Goal: Book appointment/travel/reservation

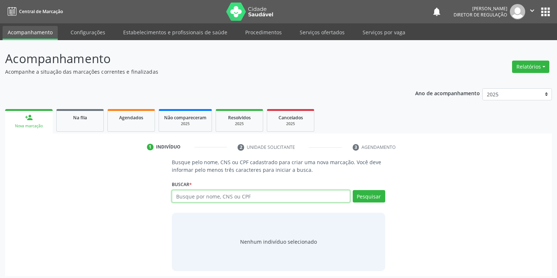
click at [183, 196] on input "text" at bounding box center [261, 196] width 178 height 12
click at [327, 36] on link "Serviços ofertados" at bounding box center [321, 32] width 55 height 13
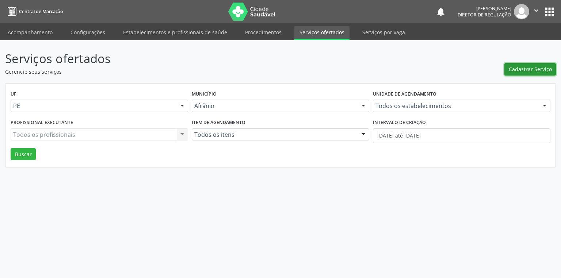
click at [520, 72] on span "Cadastrar Serviço" at bounding box center [530, 69] width 43 height 8
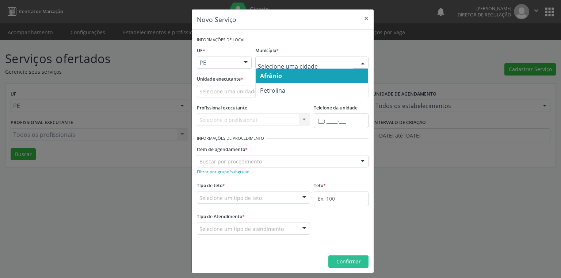
click at [275, 78] on span "Afrânio" at bounding box center [271, 76] width 22 height 8
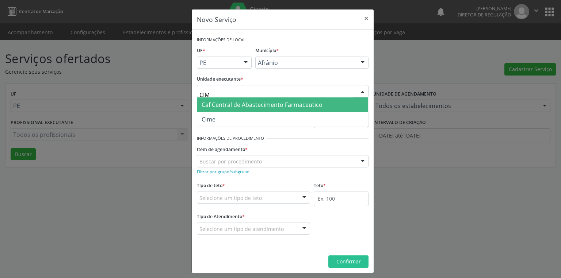
type input "CIME"
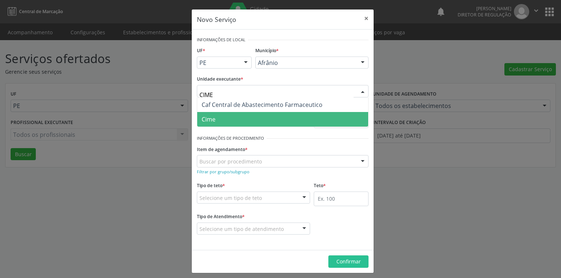
click at [206, 116] on span "Cime" at bounding box center [209, 119] width 14 height 8
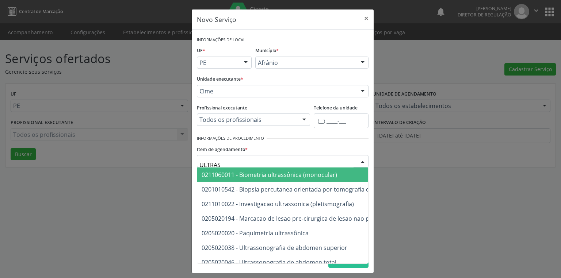
type input "ULTRASS"
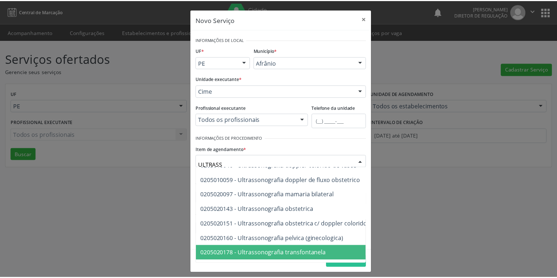
scroll to position [215, 0]
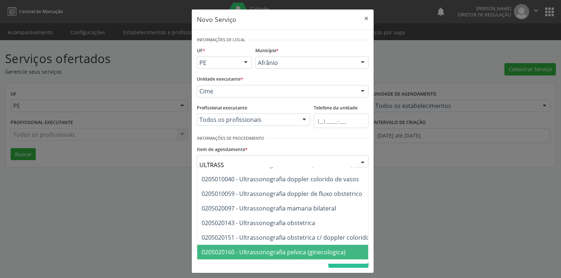
click at [286, 251] on span "0205020160 - Ultrassonografia pelvica (ginecologica)" at bounding box center [274, 252] width 144 height 8
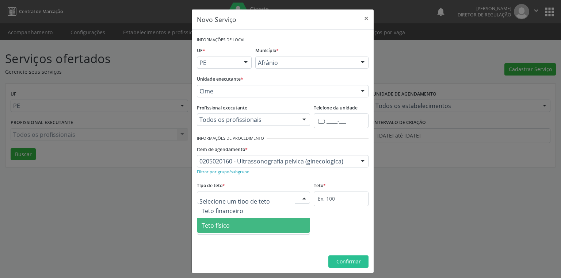
drag, startPoint x: 216, startPoint y: 226, endPoint x: 234, endPoint y: 221, distance: 18.6
click at [216, 225] on span "Teto físico" at bounding box center [216, 226] width 28 height 8
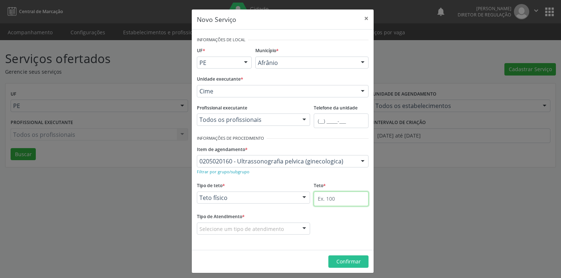
click at [317, 196] on input "text" at bounding box center [341, 199] width 55 height 15
type input "1"
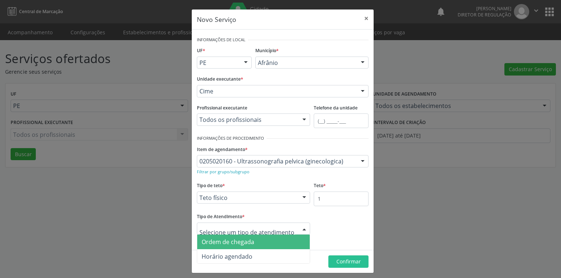
click at [224, 245] on span "Ordem de chegada" at bounding box center [228, 242] width 53 height 8
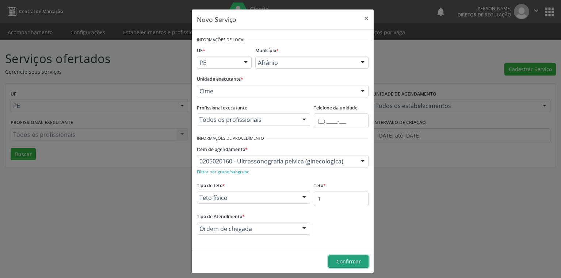
click at [336, 259] on span "Confirmar" at bounding box center [348, 261] width 24 height 7
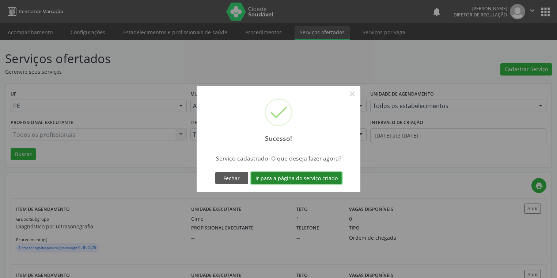
click at [299, 180] on button "Ir para a página do serviço criado" at bounding box center [296, 178] width 91 height 12
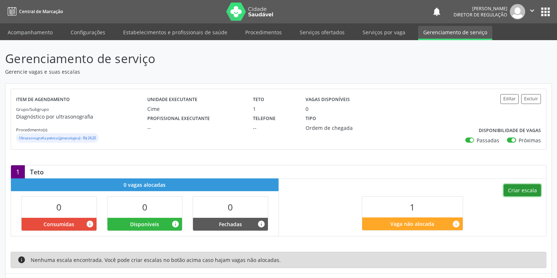
click at [513, 184] on button "Criar escala" at bounding box center [521, 190] width 37 height 12
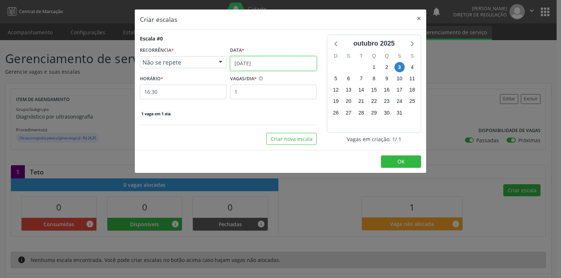
click at [235, 65] on input "03/10/2025" at bounding box center [273, 63] width 87 height 15
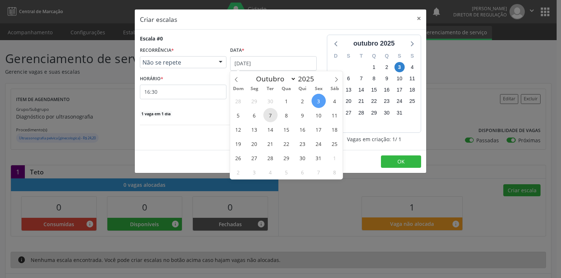
click at [267, 115] on span "7" at bounding box center [270, 115] width 14 height 14
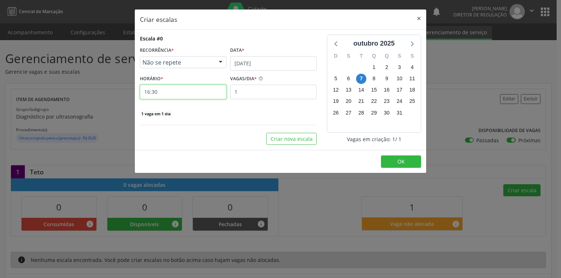
click at [175, 91] on input "16:30" at bounding box center [183, 92] width 87 height 15
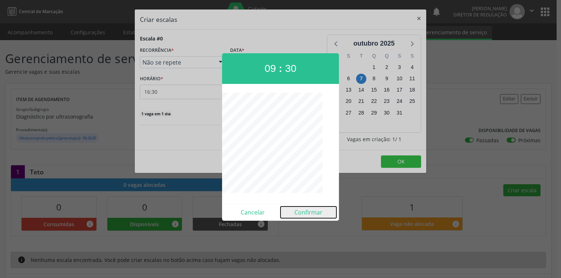
click at [311, 211] on button "Confirmar" at bounding box center [308, 213] width 56 height 12
type input "09:30"
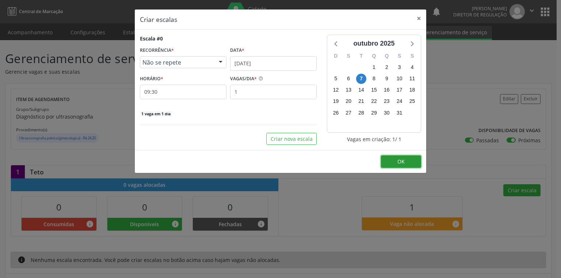
click at [403, 158] on span "OK" at bounding box center [400, 161] width 7 height 7
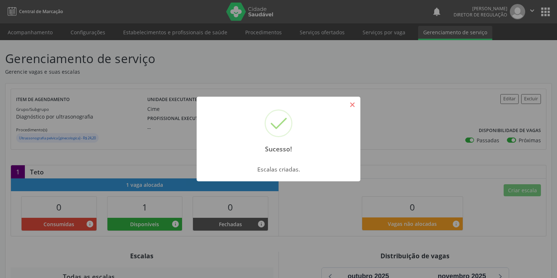
click at [353, 108] on button "×" at bounding box center [352, 105] width 12 height 12
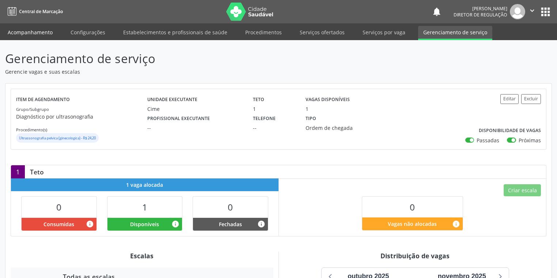
click at [26, 30] on link "Acompanhamento" at bounding box center [30, 32] width 55 height 13
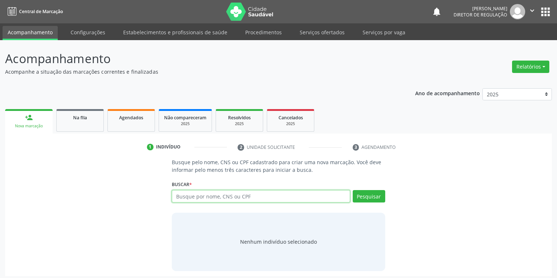
click at [192, 197] on input "text" at bounding box center [261, 196] width 178 height 12
type input "705000058695252"
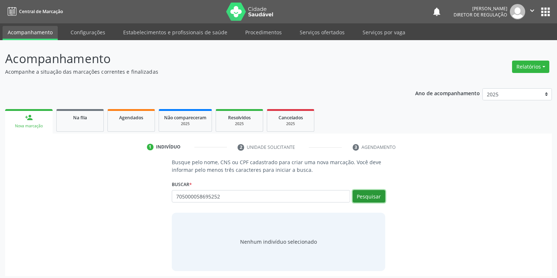
click at [363, 195] on button "Pesquisar" at bounding box center [368, 196] width 33 height 12
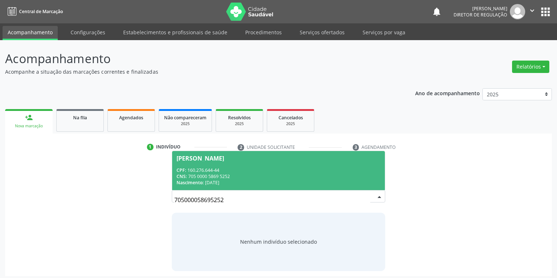
click at [279, 171] on div "CPF: 160.276.644-44" at bounding box center [278, 170] width 204 height 6
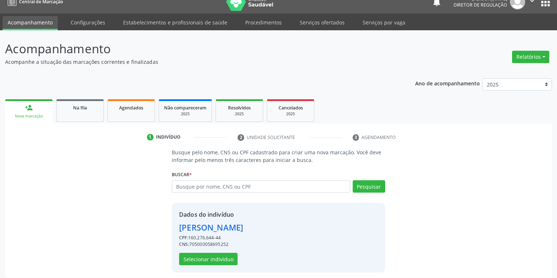
scroll to position [14, 0]
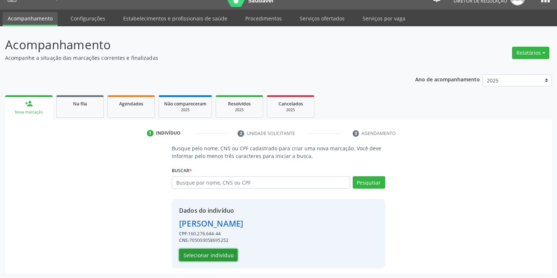
click at [209, 256] on button "Selecionar indivíduo" at bounding box center [208, 255] width 58 height 12
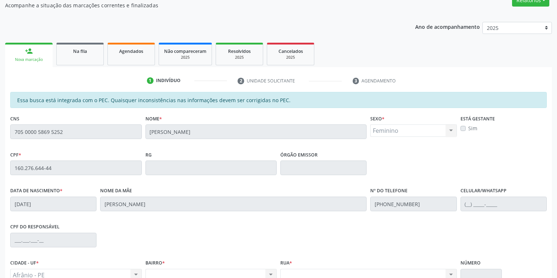
scroll to position [138, 0]
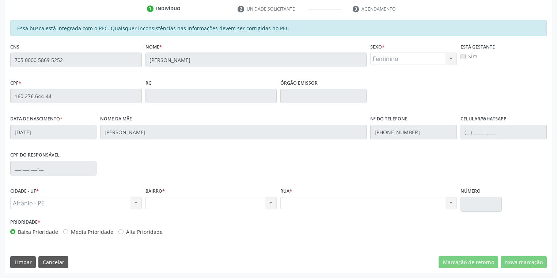
click at [0, 61] on div "Acompanhamento Acompanhe a situação das marcações correntes e finalizadas Relat…" at bounding box center [278, 90] width 557 height 377
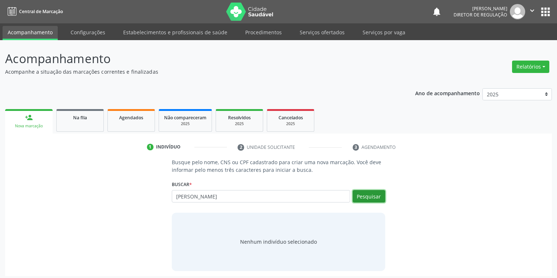
click at [372, 194] on button "Pesquisar" at bounding box center [368, 196] width 33 height 12
click at [368, 196] on button "Pesquisar" at bounding box center [368, 196] width 33 height 12
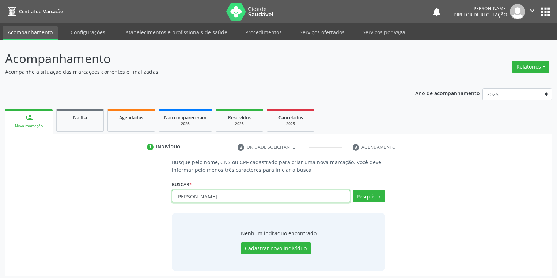
click at [221, 200] on input "JOANA DARC" at bounding box center [261, 196] width 178 height 12
click at [358, 196] on button "Pesquisar" at bounding box center [368, 196] width 33 height 12
click at [209, 197] on input "JOANADARC" at bounding box center [261, 196] width 178 height 12
type input "JOANAD"
click at [366, 194] on button "Pesquisar" at bounding box center [368, 196] width 33 height 12
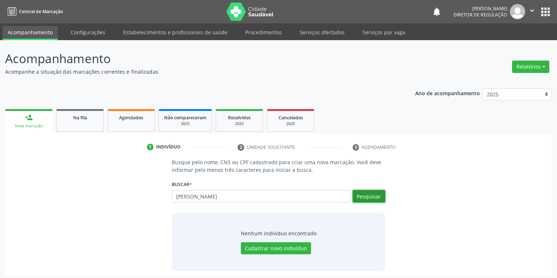
click at [366, 194] on button "Pesquisar" at bounding box center [368, 196] width 33 height 12
click at [221, 190] on input "JOANA DARC" at bounding box center [261, 196] width 178 height 12
type input "[PERSON_NAME]"
click at [362, 196] on button "Pesquisar" at bounding box center [368, 196] width 33 height 12
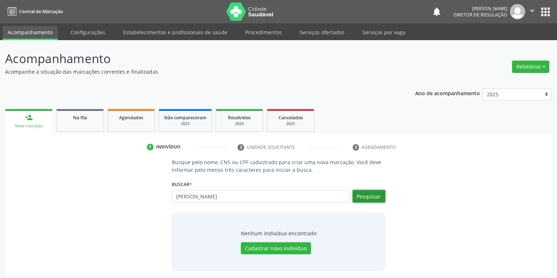
click at [362, 196] on button "Pesquisar" at bounding box center [368, 196] width 33 height 12
click at [374, 195] on button "Pesquisar" at bounding box center [368, 196] width 33 height 12
click at [217, 196] on input "[PERSON_NAME]" at bounding box center [261, 196] width 178 height 12
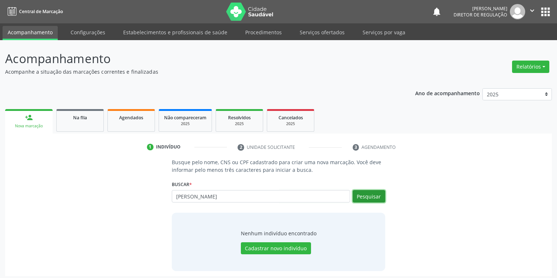
click at [365, 195] on button "Pesquisar" at bounding box center [368, 196] width 33 height 12
click at [200, 200] on input "[PERSON_NAME]" at bounding box center [261, 196] width 178 height 12
type input "J"
type input "DARC"
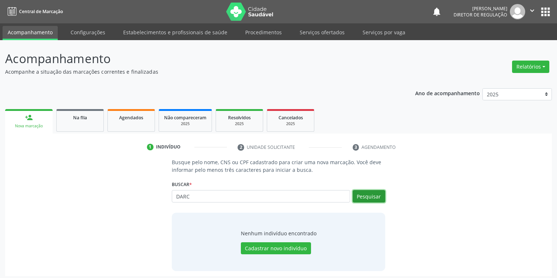
click at [365, 196] on button "Pesquisar" at bounding box center [368, 196] width 33 height 12
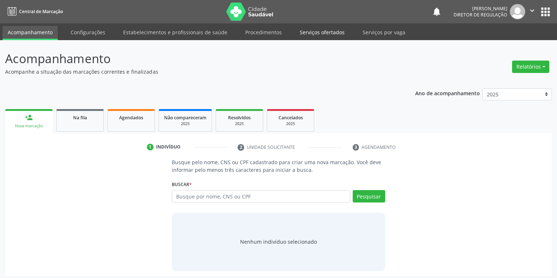
click at [313, 33] on link "Serviços ofertados" at bounding box center [321, 32] width 55 height 13
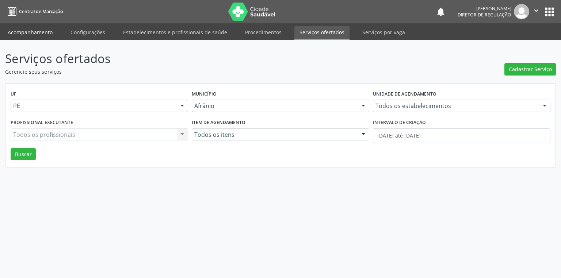
click at [27, 35] on link "Acompanhamento" at bounding box center [30, 32] width 55 height 13
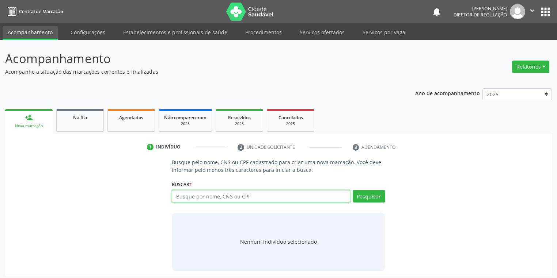
click at [193, 199] on input "text" at bounding box center [261, 196] width 178 height 12
type input "705000058695252"
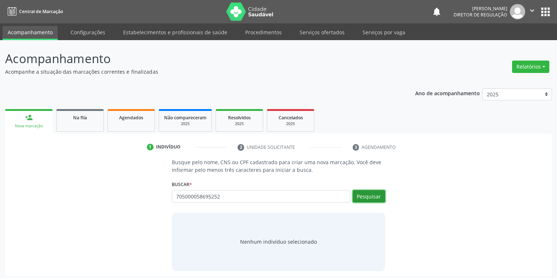
click at [360, 194] on button "Pesquisar" at bounding box center [368, 196] width 33 height 12
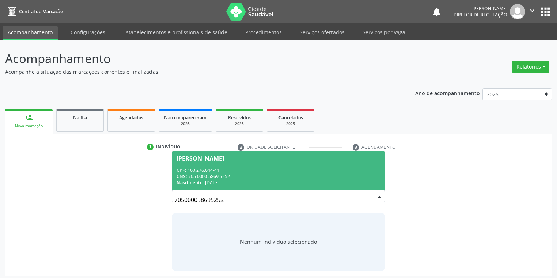
click at [197, 173] on div "CPF: 160.276.644-44" at bounding box center [278, 170] width 204 height 6
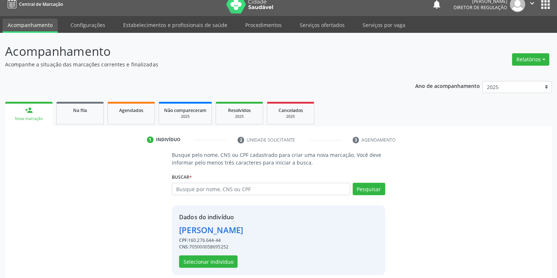
scroll to position [14, 0]
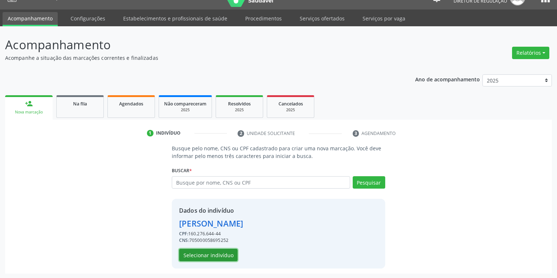
click at [209, 255] on button "Selecionar indivíduo" at bounding box center [208, 255] width 58 height 12
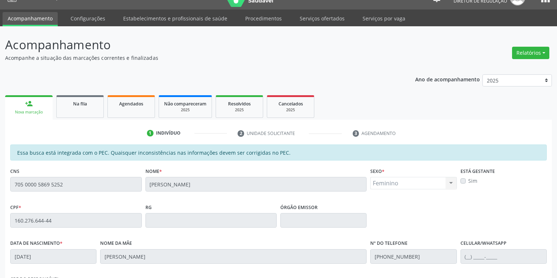
scroll to position [138, 0]
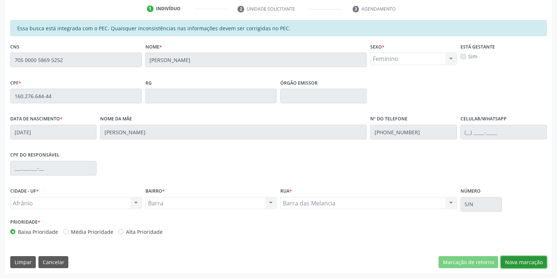
click at [519, 261] on button "Nova marcação" at bounding box center [523, 262] width 46 height 12
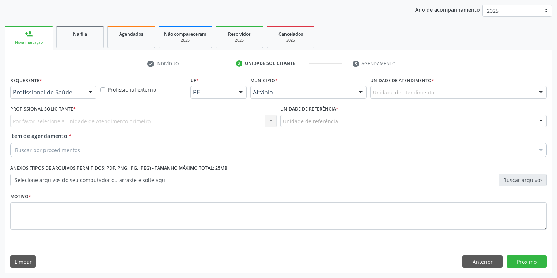
scroll to position [83, 0]
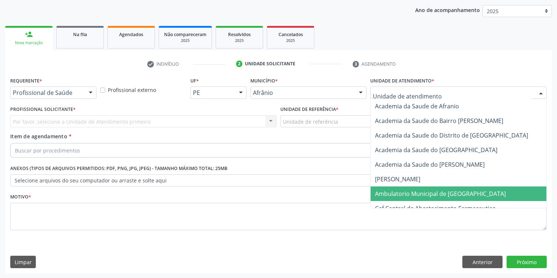
click at [387, 193] on span "Ambulatorio Municipal de [GEOGRAPHIC_DATA]" at bounding box center [440, 194] width 131 height 8
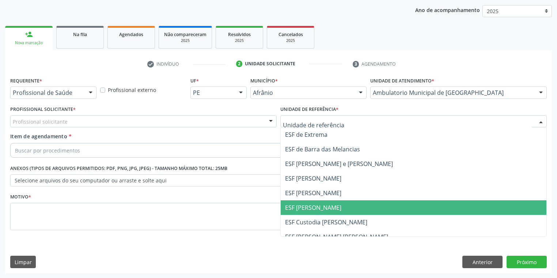
click at [307, 206] on span "ESF [PERSON_NAME]" at bounding box center [313, 208] width 56 height 8
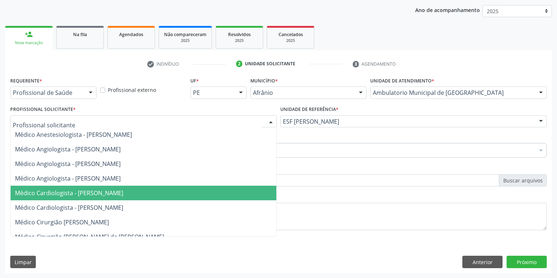
click at [50, 191] on span "Médico Cardiologista - Alysson Rodrigo Ferreira Cavalcanti" at bounding box center [69, 193] width 108 height 8
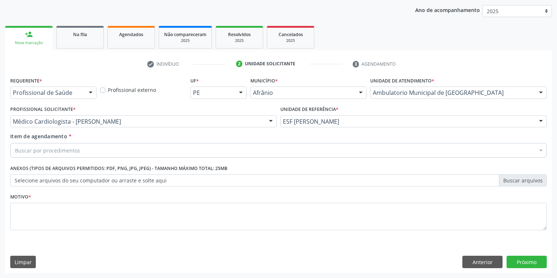
click at [31, 154] on div "Buscar por procedimentos" at bounding box center [278, 150] width 536 height 15
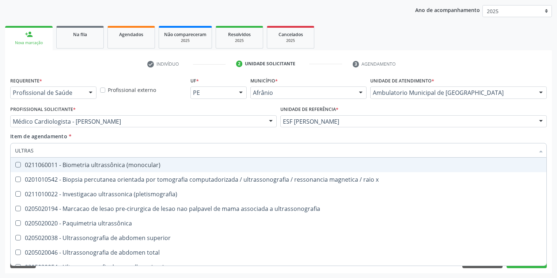
type input "ULTRASS"
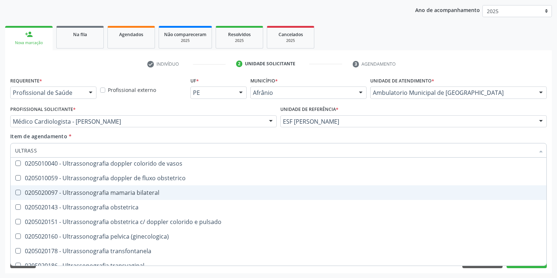
scroll to position [228, 0]
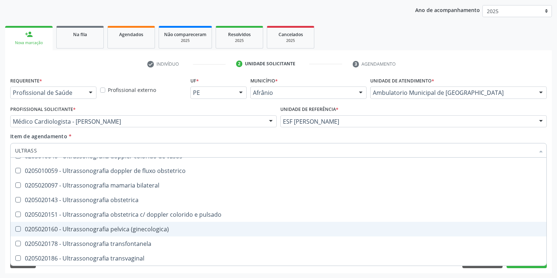
click at [103, 231] on div "0205020160 - Ultrassonografia pelvica (ginecologica)" at bounding box center [278, 229] width 527 height 6
checkbox \(ginecologica\) "true"
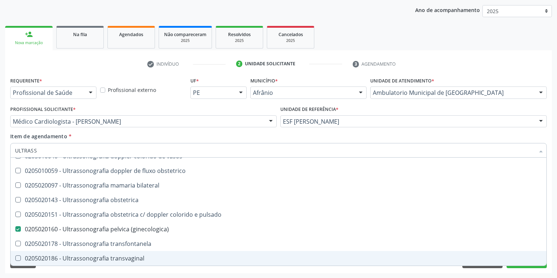
click at [62, 273] on div "Requerente * Profissional de Saúde Profissional de Saúde Paciente Nenhum result…" at bounding box center [278, 174] width 546 height 198
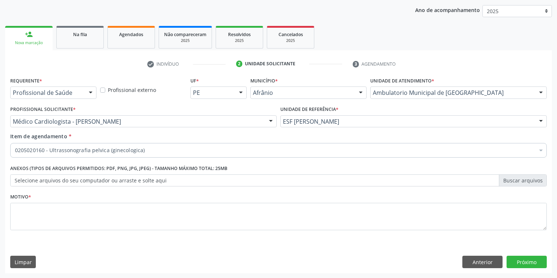
scroll to position [0, 0]
click at [47, 217] on textarea at bounding box center [278, 217] width 536 height 28
type textarea "*"
click at [527, 262] on button "Próximo" at bounding box center [526, 262] width 40 height 12
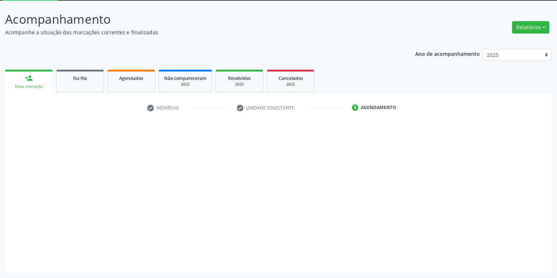
scroll to position [39, 0]
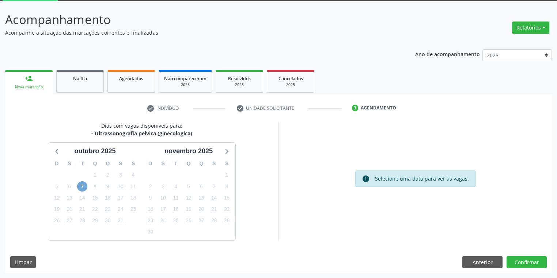
click at [78, 186] on span "7" at bounding box center [82, 187] width 10 height 10
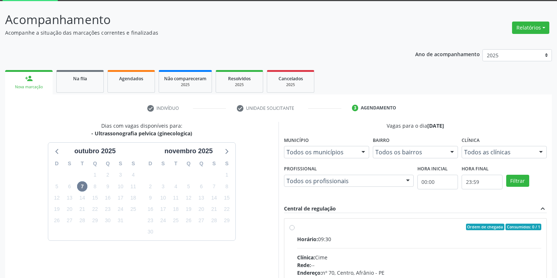
click at [357, 238] on div "Horário: 09:30" at bounding box center [419, 240] width 244 height 8
click at [294, 230] on input "Ordem de chegada Consumidos: 0 / 1 Horário: 09:30 Clínica: Cime Rede: -- Endere…" at bounding box center [291, 227] width 5 height 7
radio input "true"
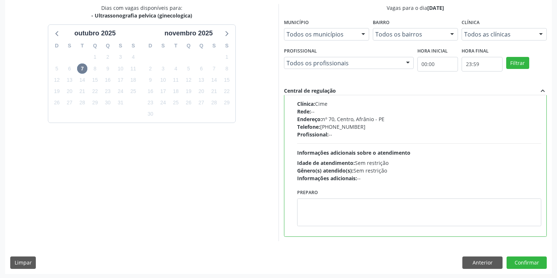
scroll to position [158, 0]
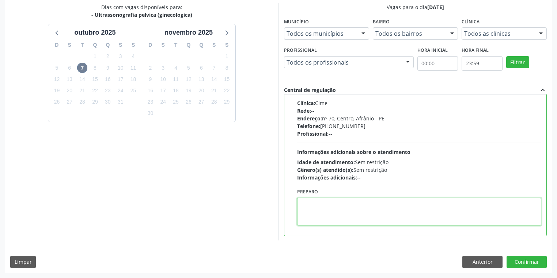
click at [358, 209] on textarea at bounding box center [419, 212] width 244 height 28
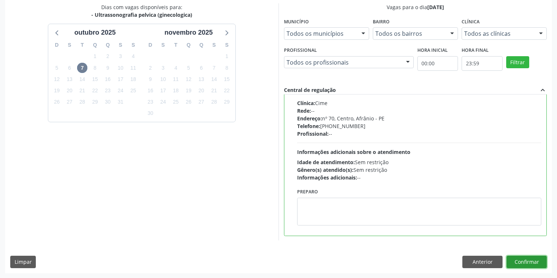
click at [522, 264] on button "Confirmar" at bounding box center [526, 262] width 40 height 12
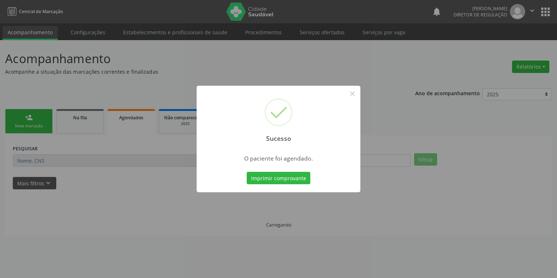
scroll to position [0, 0]
click at [285, 182] on button "Imprimir comprovante" at bounding box center [279, 178] width 64 height 12
